Goal: Task Accomplishment & Management: Manage account settings

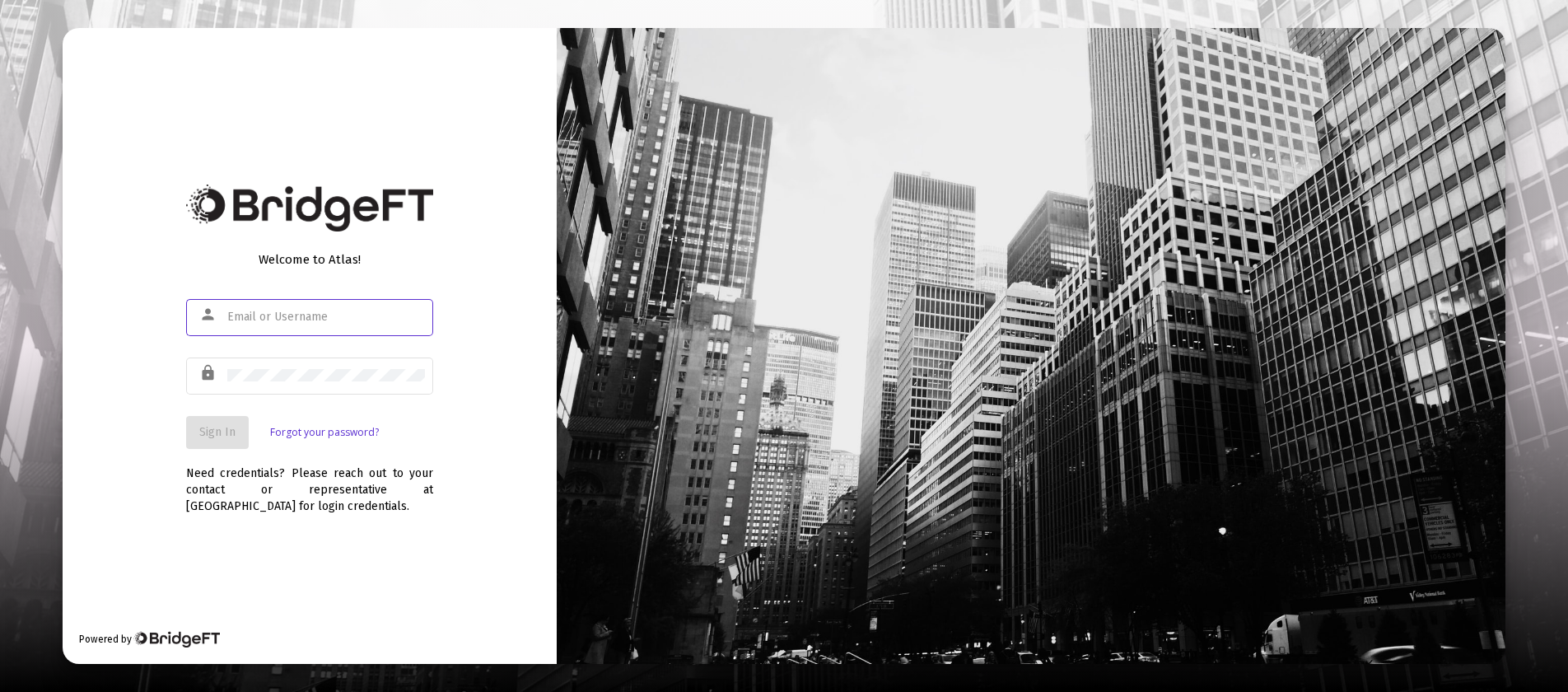
click at [357, 321] on input "text" at bounding box center [326, 317] width 197 height 14
type input "m"
type input "[PERSON_NAME][EMAIL_ADDRESS][PERSON_NAME][DOMAIN_NAME]"
